Goal: Task Accomplishment & Management: Complete application form

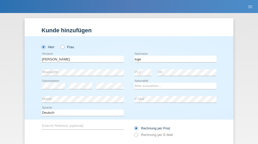
type input "luge"
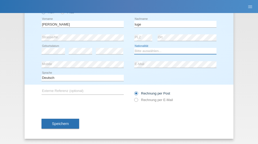
select select "DE"
select select "C"
select select "01"
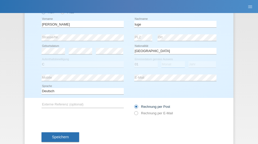
select select "08"
select select "2012"
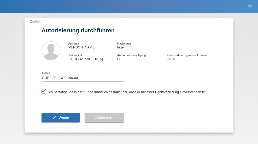
select select "1"
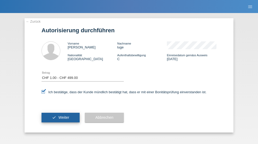
click at [61, 118] on span "Weiter" at bounding box center [63, 118] width 11 height 4
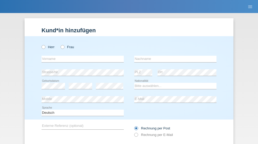
radio input "true"
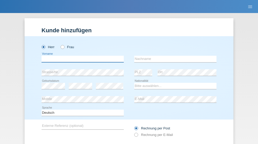
click at [81, 56] on input "text" at bounding box center [83, 59] width 82 height 7
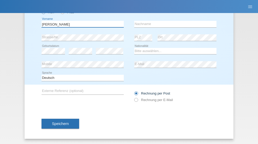
type input "[PERSON_NAME]"
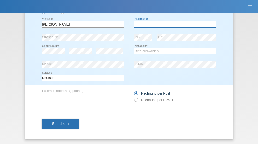
click at [173, 24] on input "text" at bounding box center [175, 24] width 82 height 7
type input "Abazi"
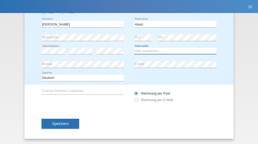
select select "XK"
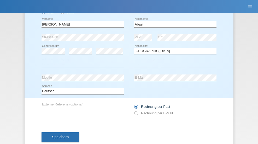
select select "C"
select select "28"
select select "08"
select select "1994"
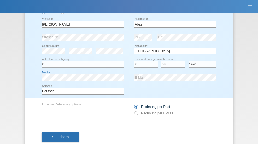
scroll to position [48, 0]
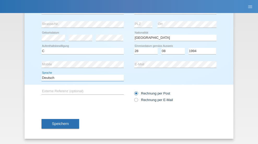
select select "en"
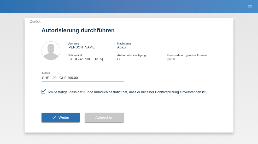
select select "1"
click at [61, 118] on span "Weiter" at bounding box center [63, 118] width 11 height 4
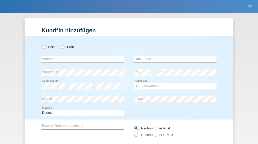
radio input "true"
click at [81, 56] on input "text" at bounding box center [83, 59] width 82 height 7
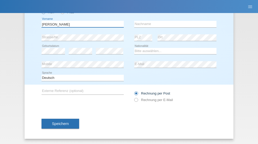
type input "David"
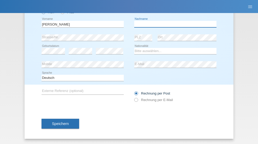
click at [173, 24] on input "text" at bounding box center [175, 24] width 82 height 7
type input "Amaral"
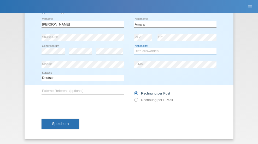
select select "PT"
select select "C"
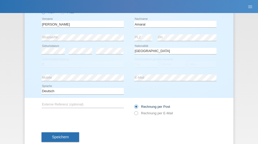
select select "06"
select select "07"
select select "2019"
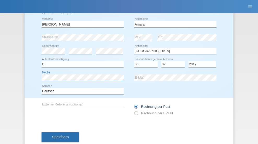
scroll to position [48, 0]
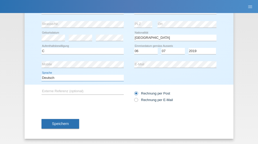
select select "en"
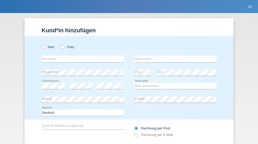
radio input "true"
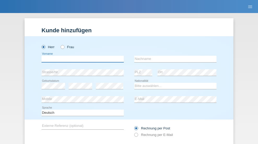
click at [81, 56] on input "text" at bounding box center [83, 59] width 82 height 7
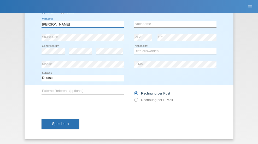
type input "tim"
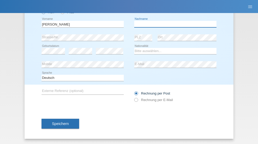
click at [173, 24] on input "text" at bounding box center [175, 24] width 82 height 7
type input "Krüger"
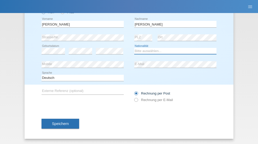
select select "DE"
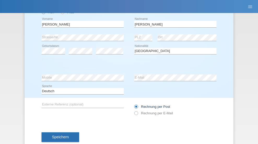
select select "C"
select select "05"
select select "04"
select select "2021"
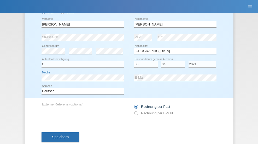
scroll to position [48, 0]
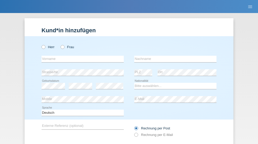
radio input "true"
click at [81, 56] on input "text" at bounding box center [83, 59] width 82 height 7
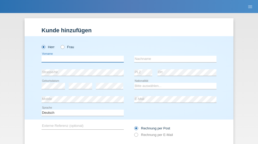
scroll to position [35, 0]
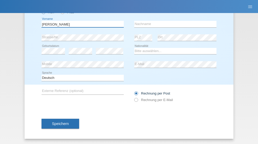
type input "[PERSON_NAME]"
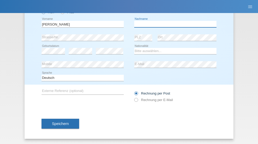
click at [173, 24] on input "text" at bounding box center [175, 24] width 82 height 7
type input "[DEMOGRAPHIC_DATA]"
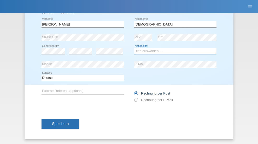
select select "CH"
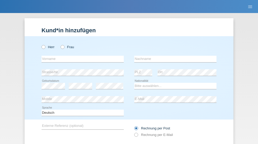
radio input "true"
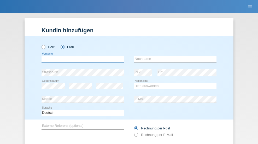
click at [81, 56] on input "text" at bounding box center [83, 59] width 82 height 7
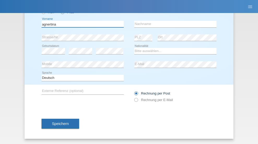
type input "agnertina"
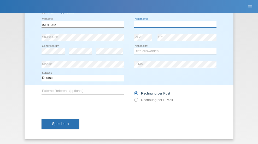
click at [173, 24] on input "text" at bounding box center [175, 24] width 82 height 7
type input "noshaj"
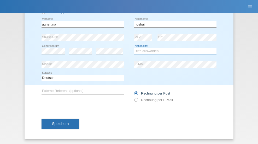
select select "NL"
select select "C"
select select "01"
select select "08"
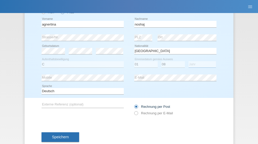
select select "2021"
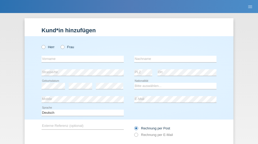
radio input "true"
click at [81, 56] on input "text" at bounding box center [83, 59] width 82 height 7
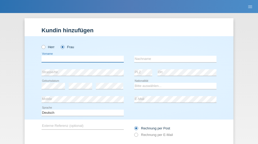
scroll to position [35, 0]
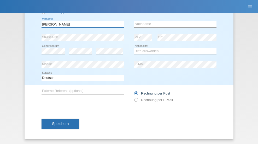
type input "[PERSON_NAME]"
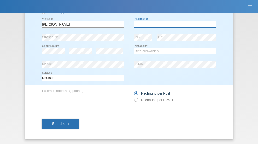
click at [173, 24] on input "text" at bounding box center [175, 24] width 82 height 7
type input "Pinzo"
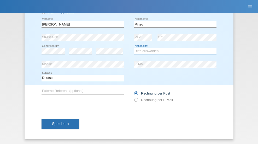
select select "CH"
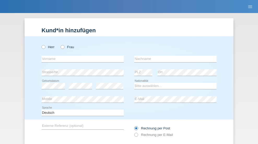
radio input "true"
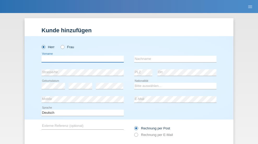
click at [81, 56] on input "text" at bounding box center [83, 59] width 82 height 7
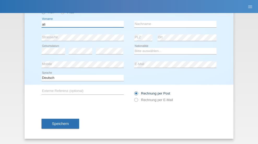
type input "ali"
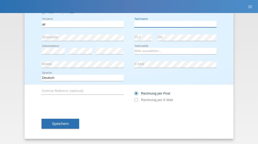
click at [173, 24] on input "text" at bounding box center [175, 24] width 82 height 7
type input "Amini"
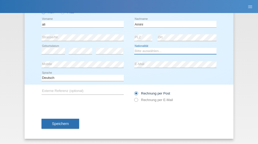
select select "AF"
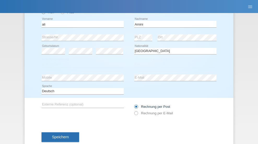
select select "C"
select select "18"
select select "08"
select select "2015"
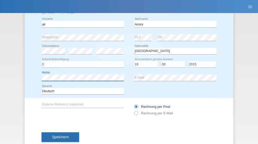
scroll to position [48, 0]
